Goal: Information Seeking & Learning: Understand process/instructions

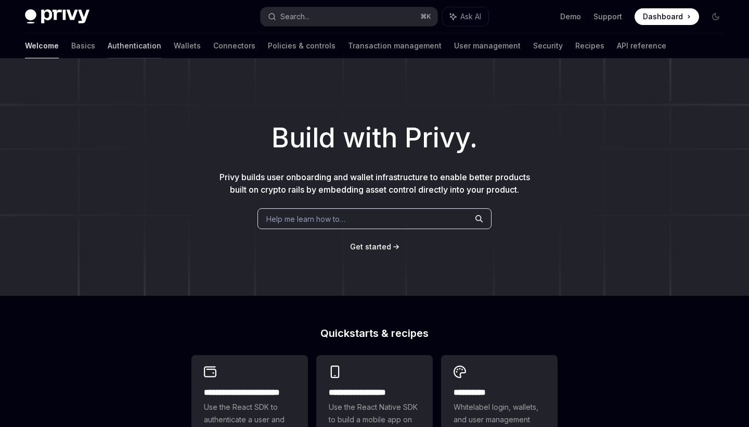
click at [108, 44] on link "Authentication" at bounding box center [135, 45] width 54 height 25
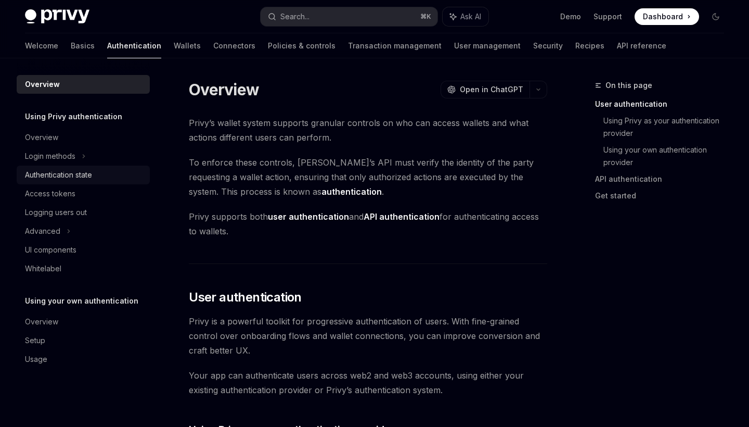
click at [80, 175] on div "Authentication state" at bounding box center [58, 175] width 67 height 12
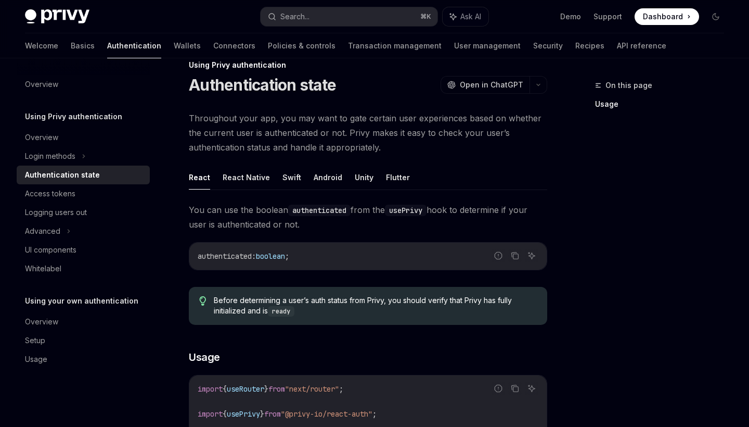
scroll to position [14, 0]
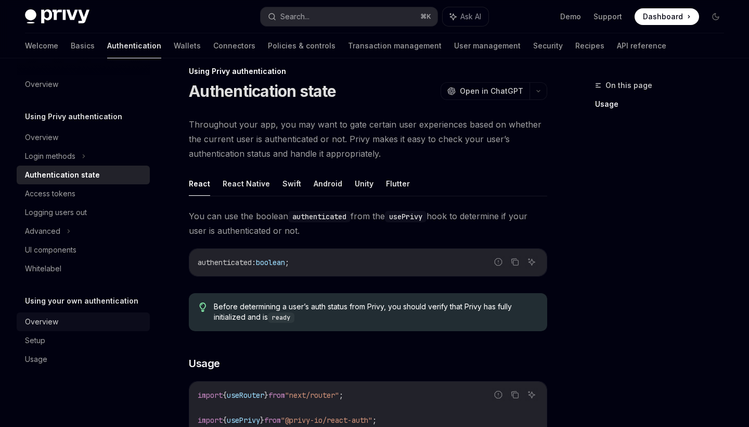
click at [42, 325] on div "Overview" at bounding box center [41, 321] width 33 height 12
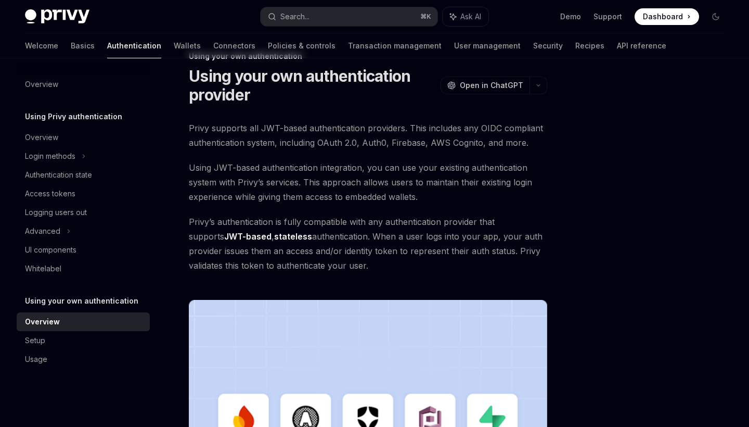
scroll to position [30, 0]
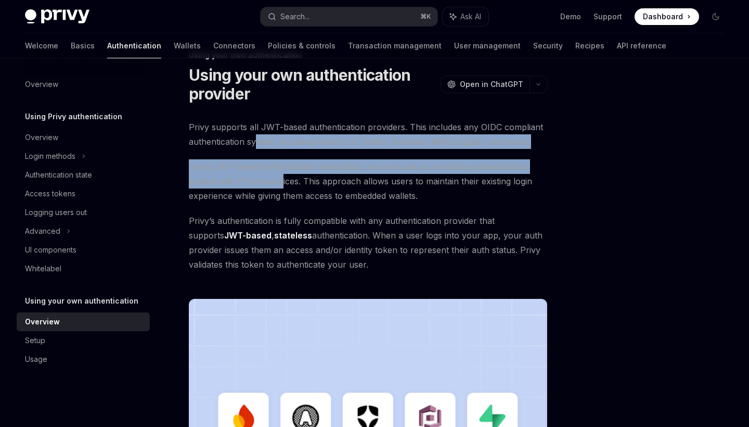
drag, startPoint x: 255, startPoint y: 139, endPoint x: 282, endPoint y: 184, distance: 51.6
click at [282, 184] on div "Privy supports all JWT-based authentication providers. This includes any OIDC c…" at bounding box center [368, 345] width 358 height 451
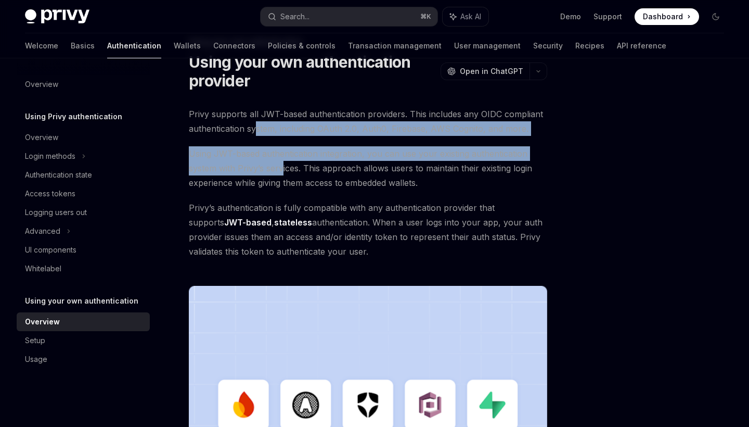
scroll to position [53, 0]
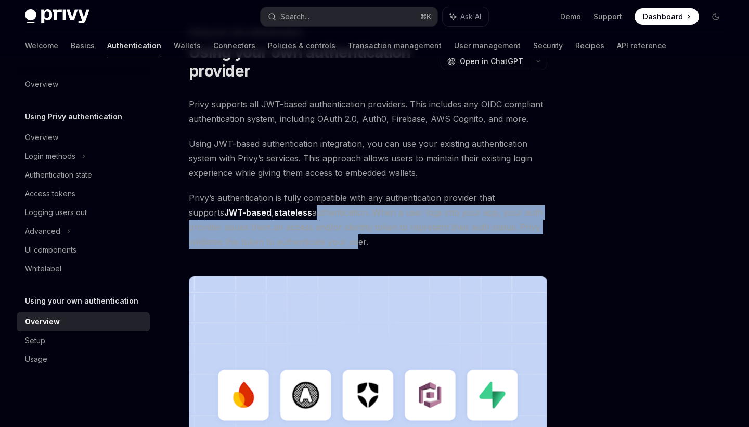
drag, startPoint x: 279, startPoint y: 211, endPoint x: 314, endPoint y: 236, distance: 43.2
click at [314, 236] on span "Privy’s authentication is fully compatible with any authentication provider tha…" at bounding box center [368, 219] width 358 height 58
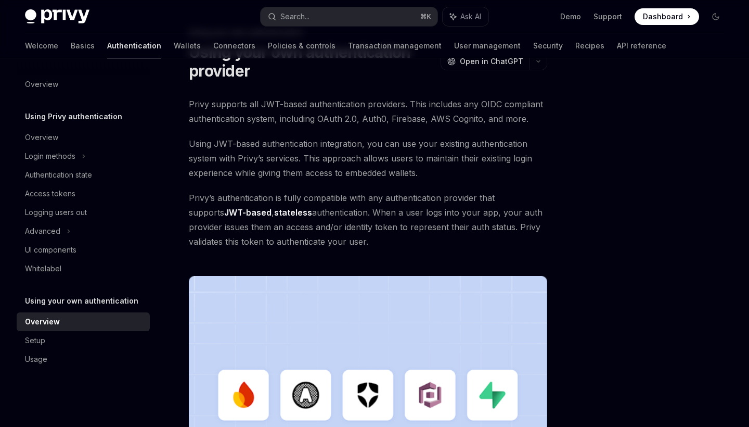
click at [330, 226] on span "Privy’s authentication is fully compatible with any authentication provider tha…" at bounding box center [368, 219] width 358 height 58
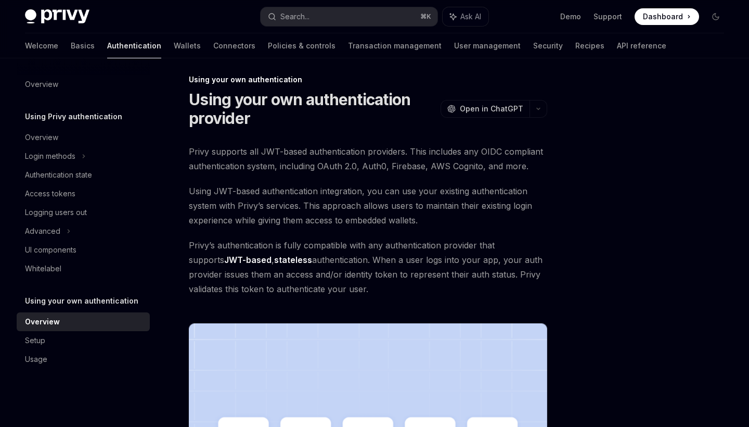
scroll to position [0, 0]
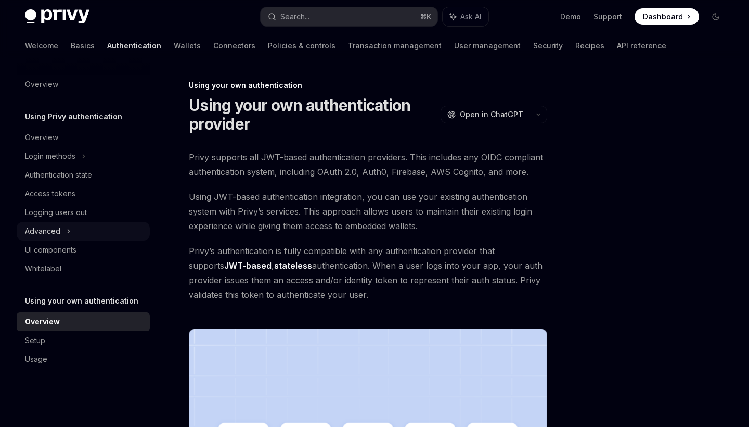
click at [68, 229] on icon at bounding box center [69, 231] width 4 height 12
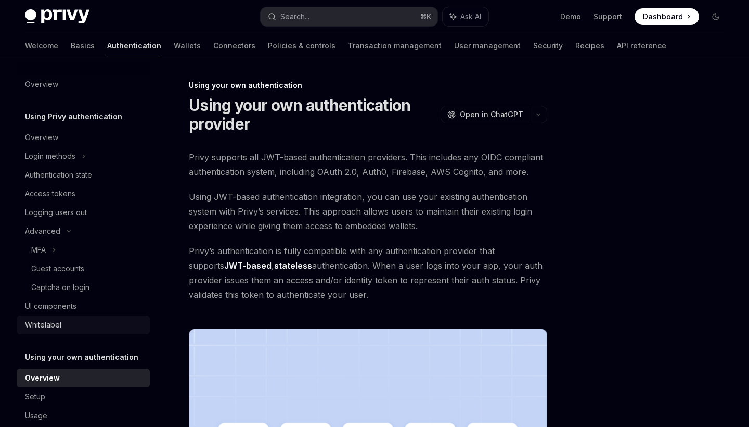
click at [51, 322] on div "Whitelabel" at bounding box center [43, 324] width 36 height 12
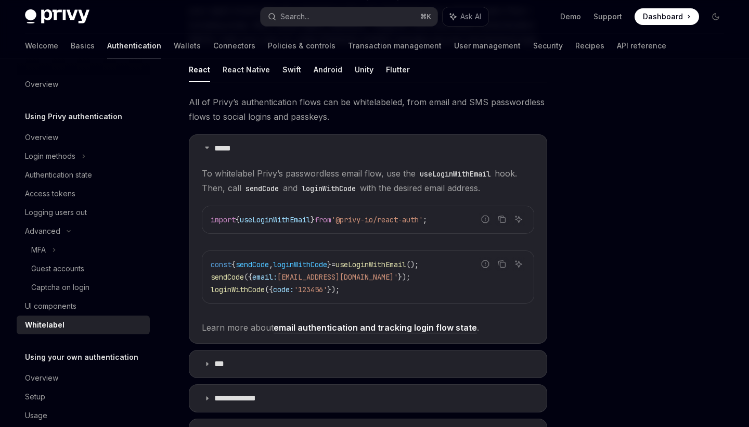
scroll to position [138, 0]
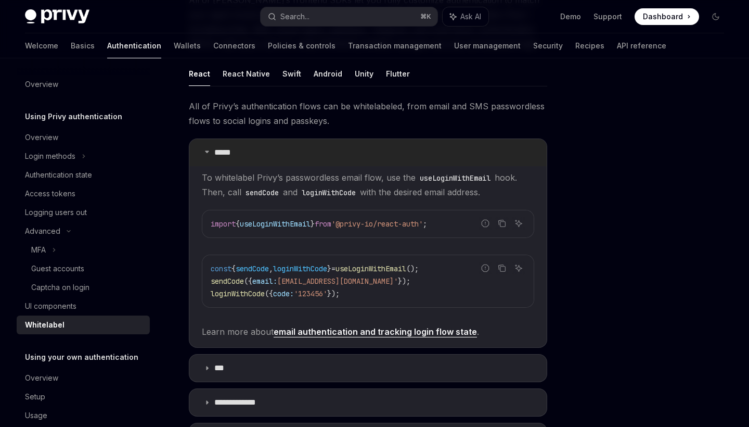
click at [210, 152] on icon at bounding box center [207, 151] width 6 height 6
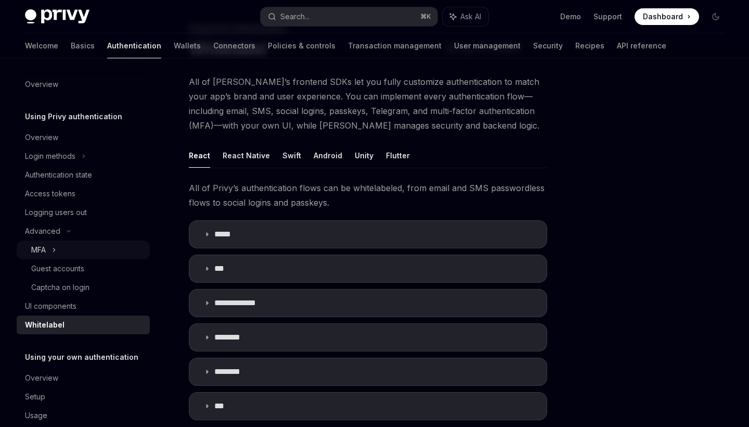
scroll to position [43, 0]
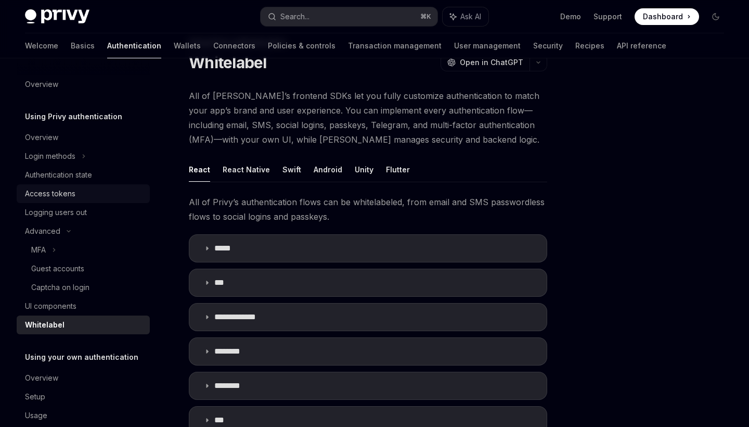
click at [56, 191] on div "Access tokens" at bounding box center [50, 193] width 50 height 12
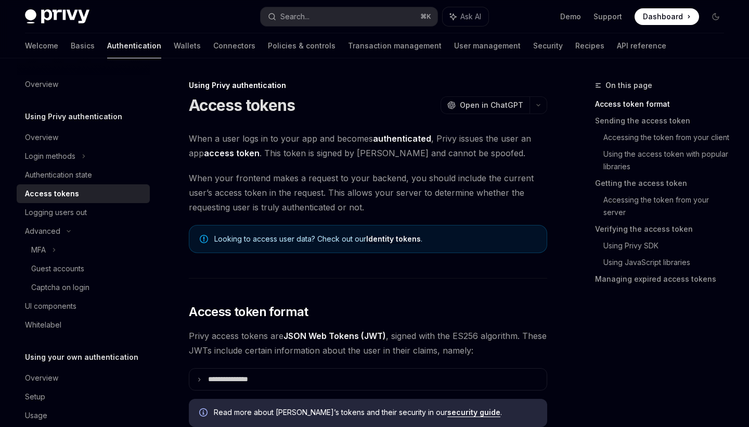
scroll to position [5, 0]
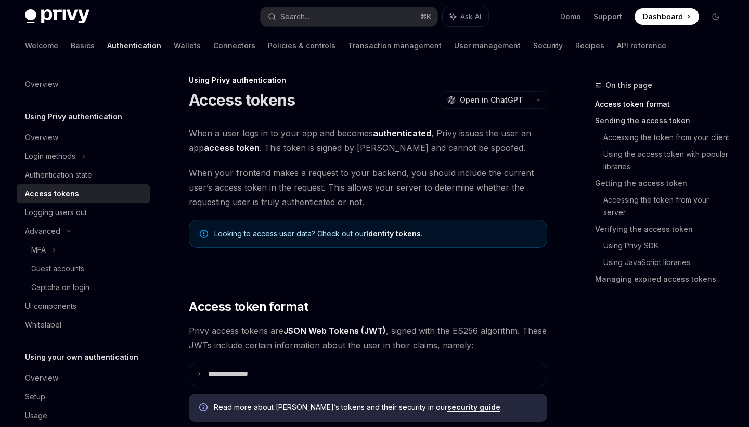
click at [649, 125] on link "Sending the access token" at bounding box center [663, 120] width 137 height 17
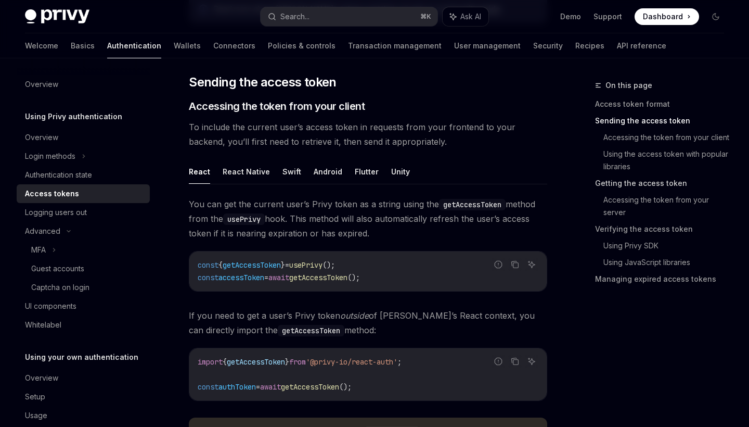
scroll to position [406, 0]
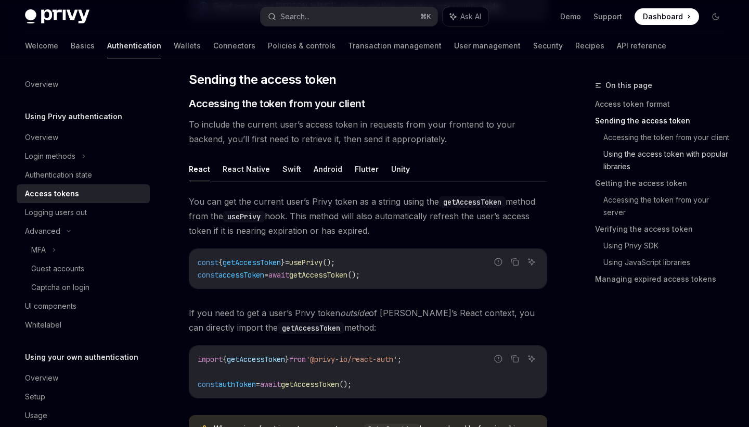
click at [629, 162] on link "Using the access token with popular libraries" at bounding box center [667, 160] width 129 height 29
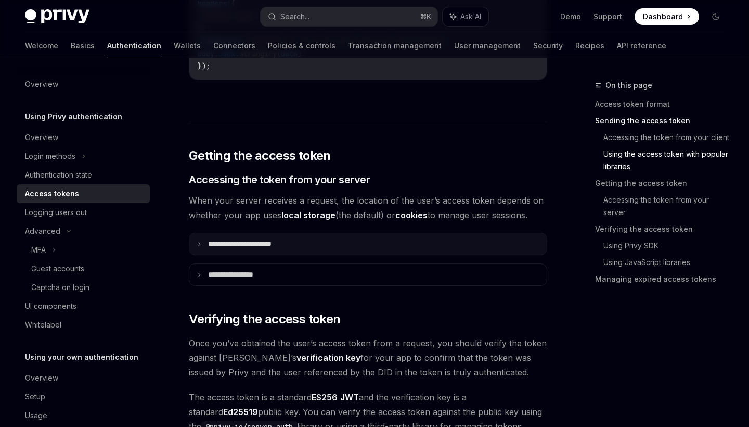
scroll to position [1267, 0]
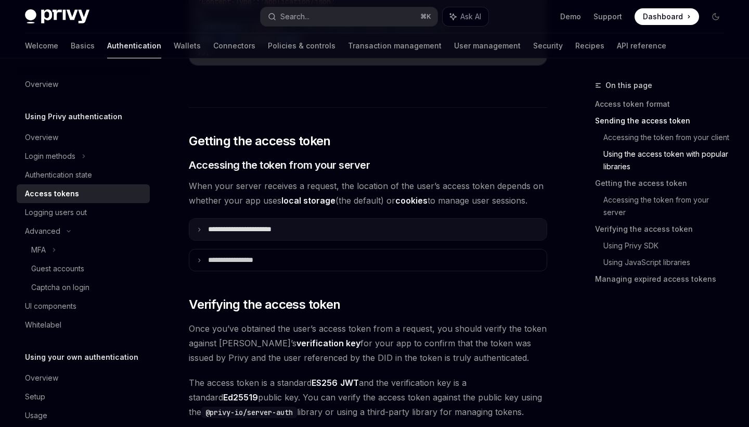
click at [313, 227] on summary "**********" at bounding box center [367, 228] width 357 height 21
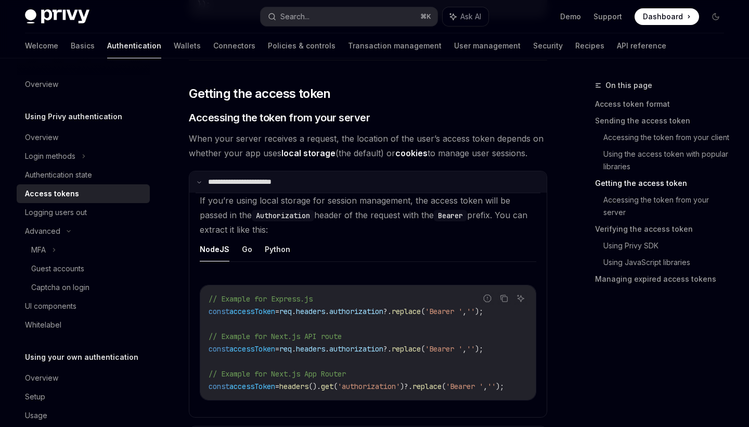
scroll to position [1320, 0]
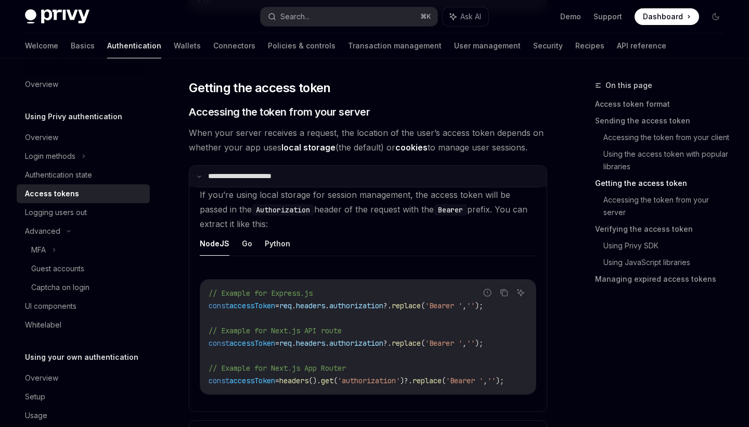
click at [261, 171] on summary "**********" at bounding box center [367, 175] width 357 height 21
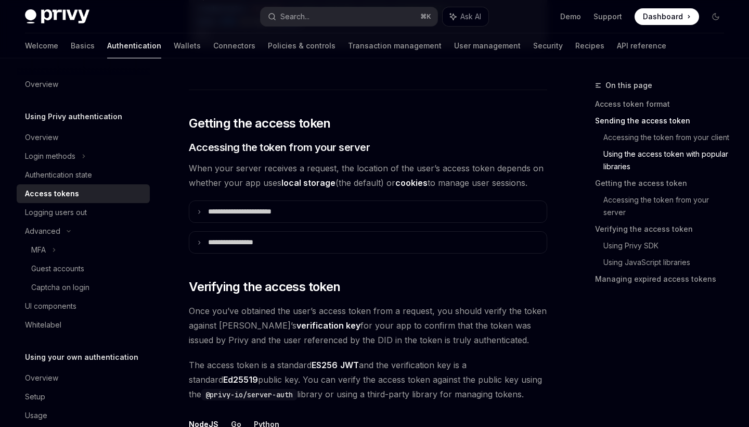
scroll to position [1281, 0]
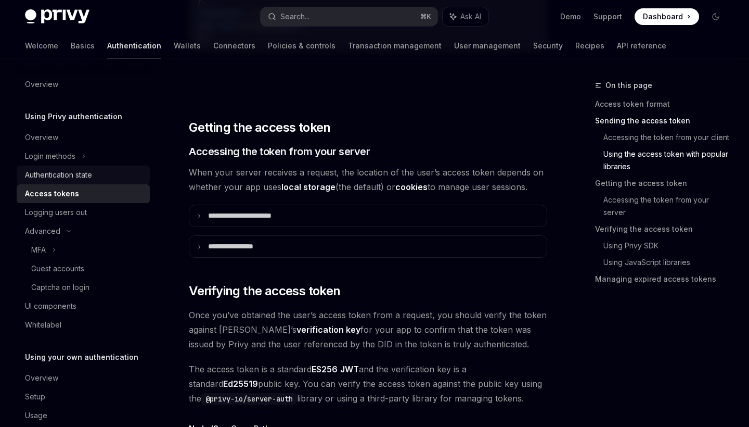
click at [62, 174] on div "Authentication state" at bounding box center [58, 175] width 67 height 12
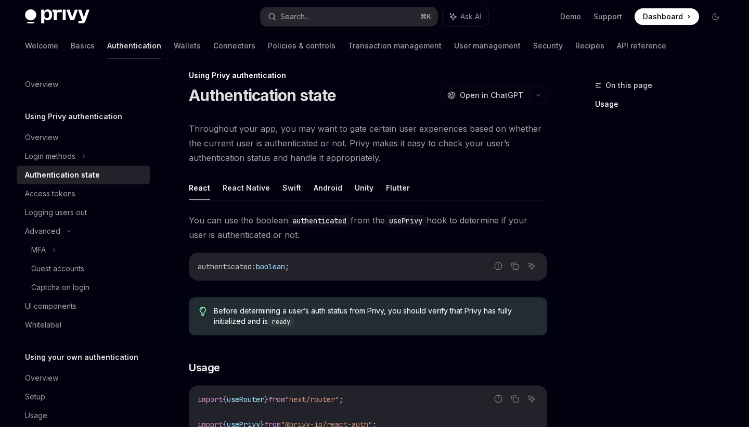
scroll to position [18, 0]
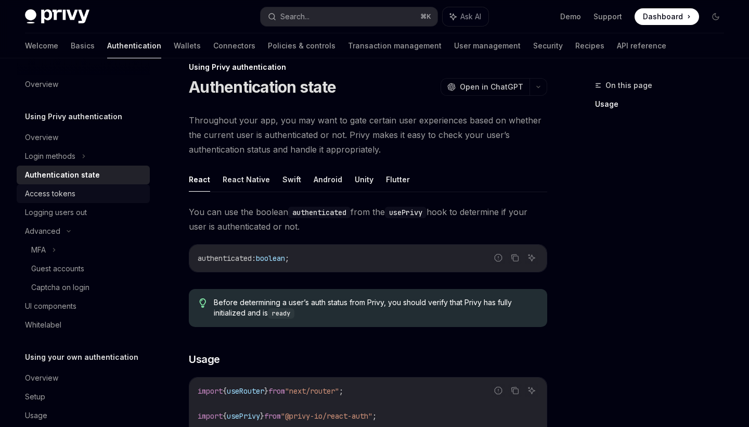
click at [67, 196] on div "Access tokens" at bounding box center [50, 193] width 50 height 12
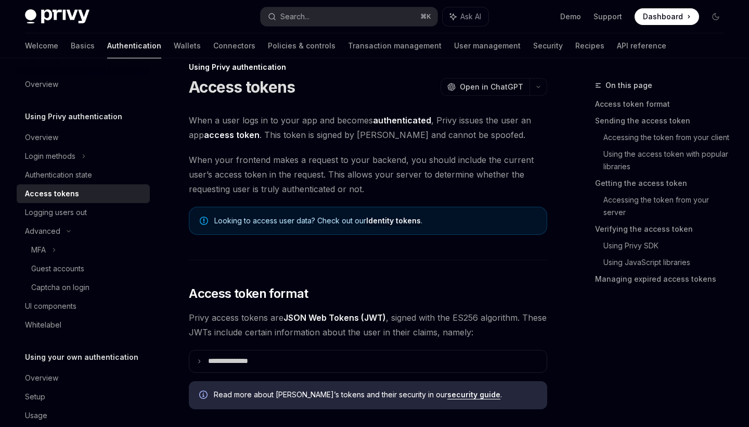
type textarea "*"
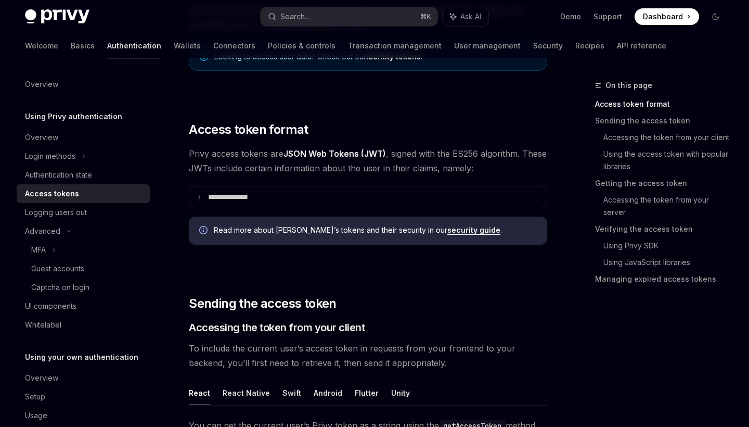
scroll to position [196, 0]
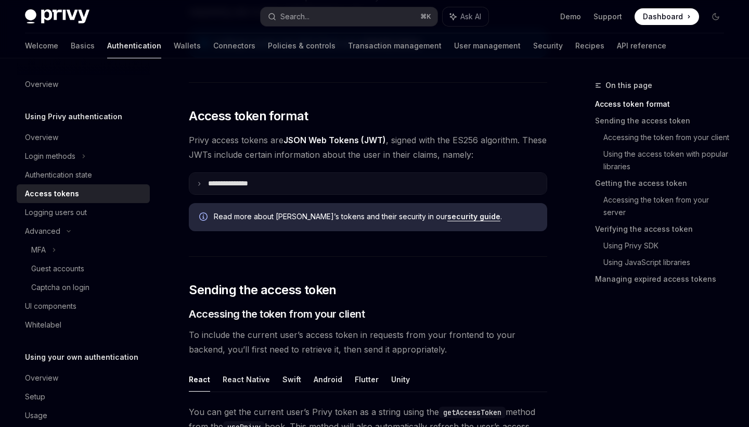
click at [201, 184] on icon at bounding box center [199, 183] width 5 height 5
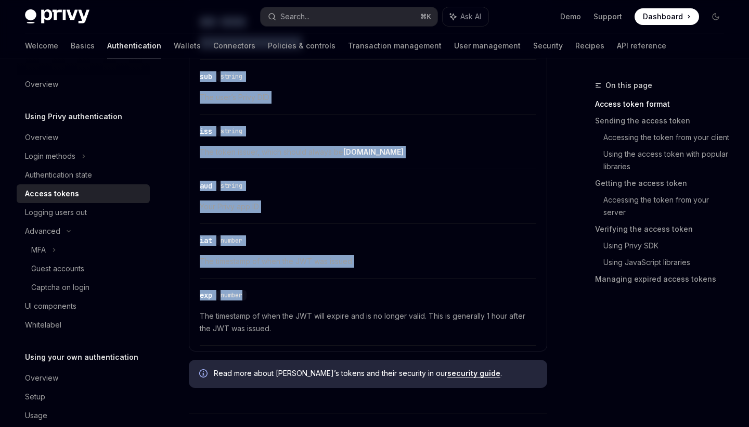
scroll to position [390, 0]
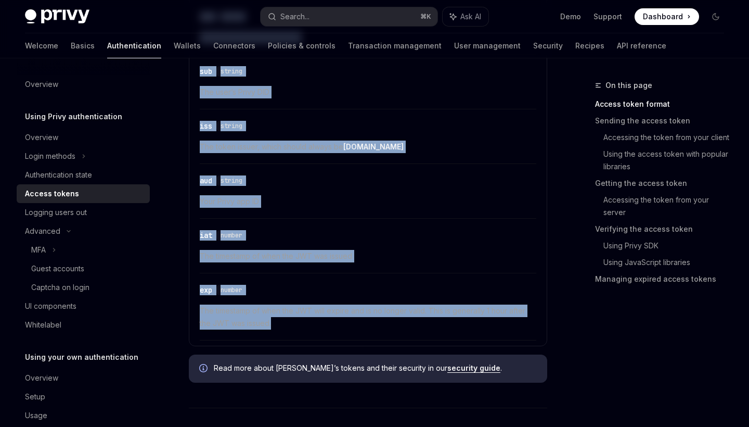
drag, startPoint x: 189, startPoint y: 86, endPoint x: 307, endPoint y: 326, distance: 267.3
copy div "**********"
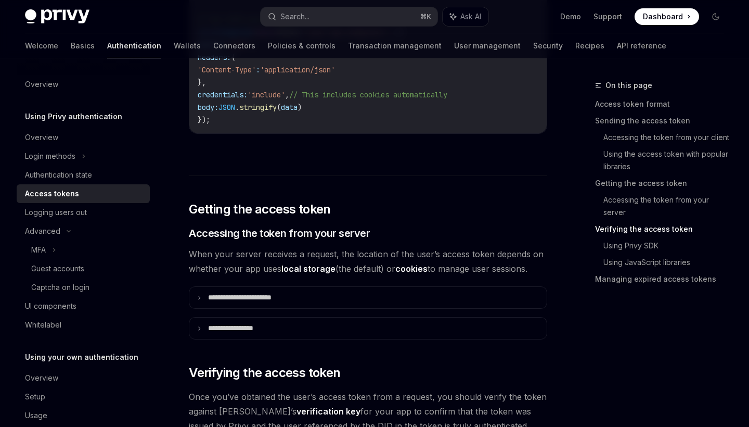
scroll to position [1554, 0]
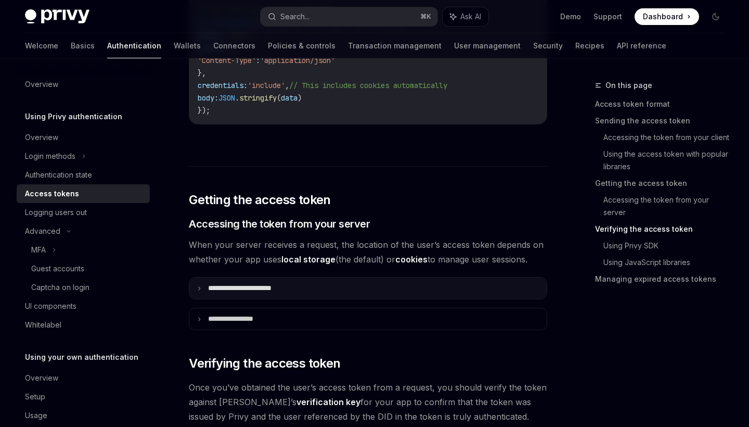
click at [251, 290] on p "**********" at bounding box center [251, 287] width 87 height 9
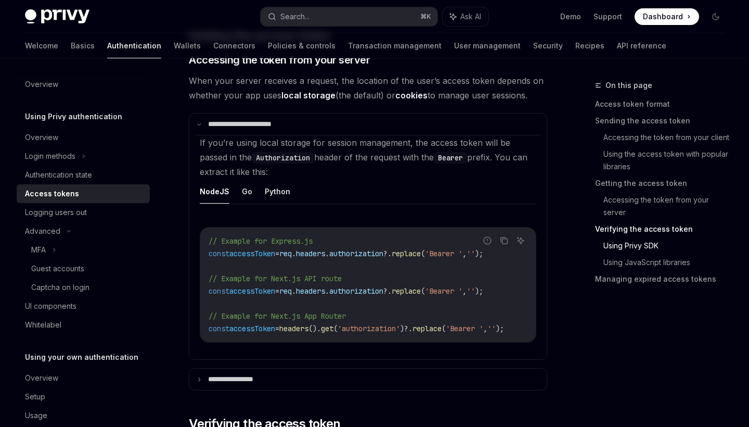
scroll to position [0, 0]
click at [506, 239] on icon "Copy the contents from the code block" at bounding box center [504, 240] width 8 height 8
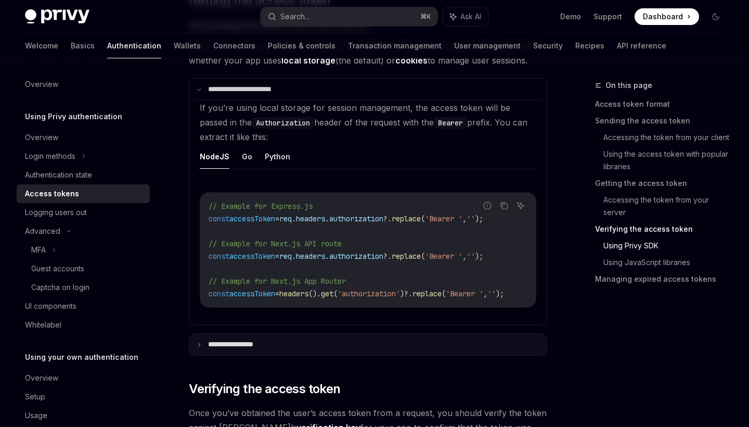
click at [262, 344] on p "**********" at bounding box center [241, 344] width 66 height 9
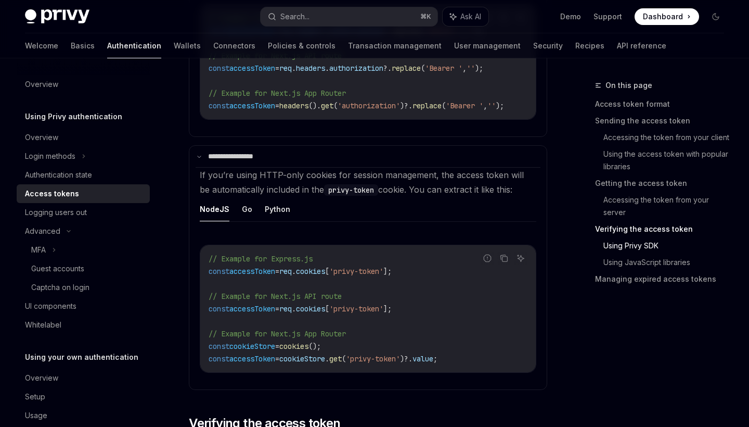
scroll to position [1982, 0]
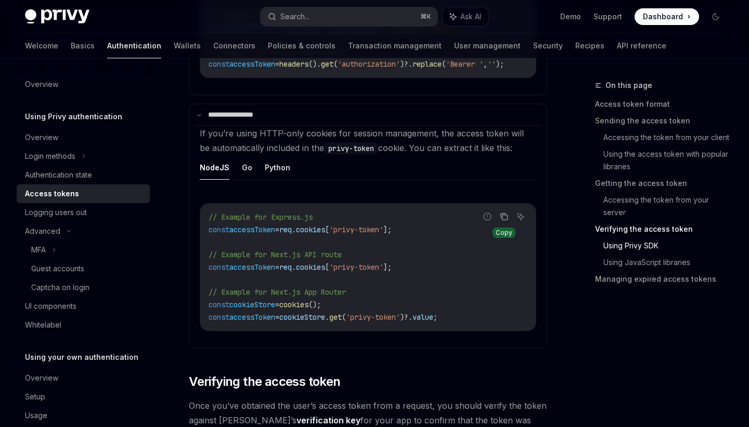
click at [502, 220] on icon "Copy the contents from the code block" at bounding box center [504, 217] width 5 height 5
click at [409, 169] on ul "NodeJS Go Python" at bounding box center [368, 167] width 337 height 25
